Goal: Task Accomplishment & Management: Manage account settings

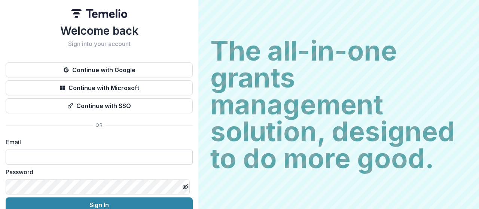
click at [94, 155] on input at bounding box center [99, 157] width 187 height 15
type input "**********"
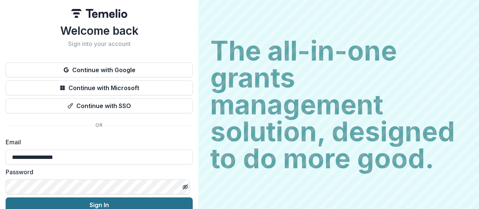
click at [102, 201] on button "Sign In" at bounding box center [99, 205] width 187 height 15
